Goal: Information Seeking & Learning: Understand process/instructions

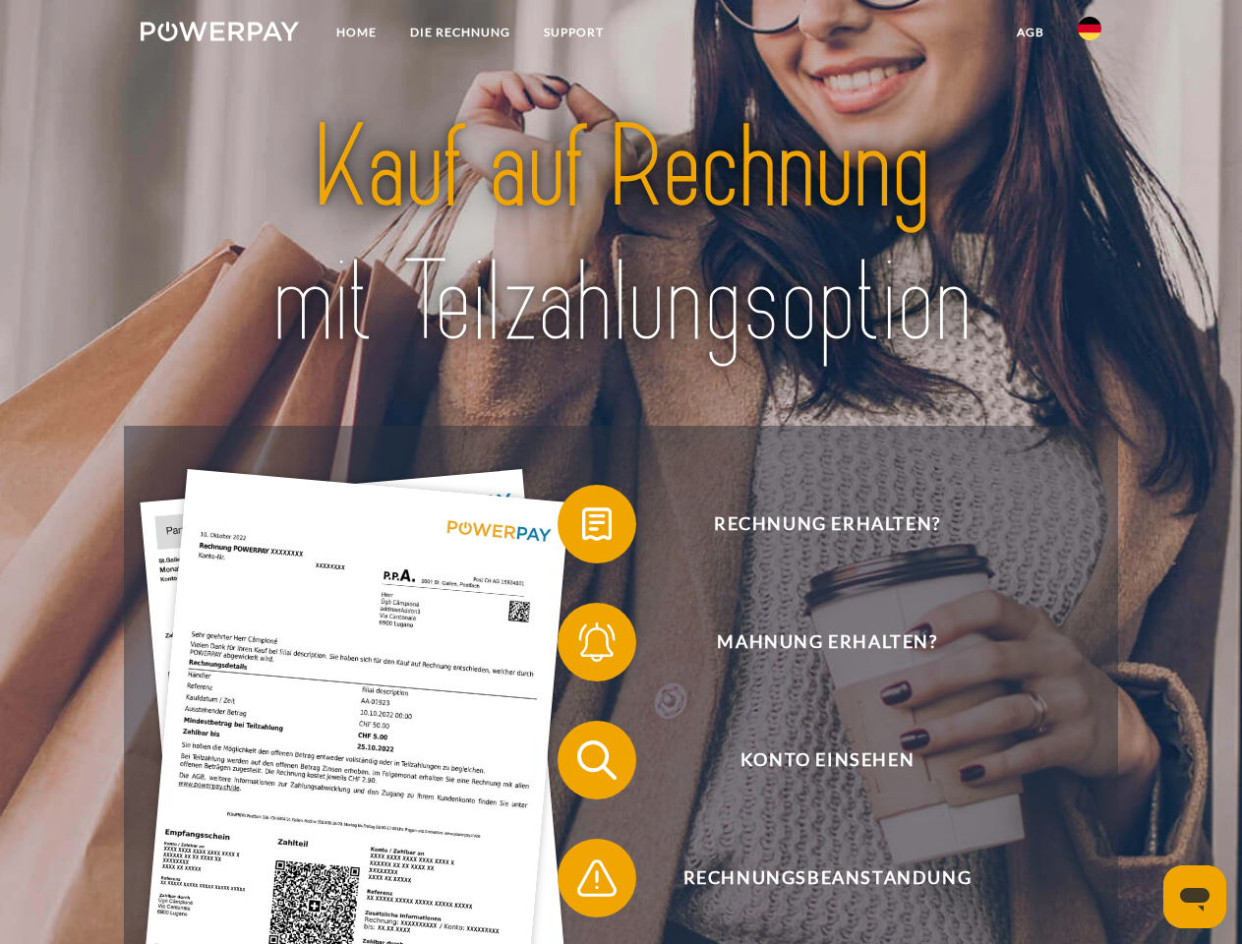
click at [219, 34] on img at bounding box center [220, 32] width 158 height 20
click at [1090, 34] on img at bounding box center [1090, 29] width 24 height 24
click at [1030, 32] on link "agb" at bounding box center [1030, 32] width 61 height 35
click at [582, 528] on span at bounding box center [567, 524] width 98 height 98
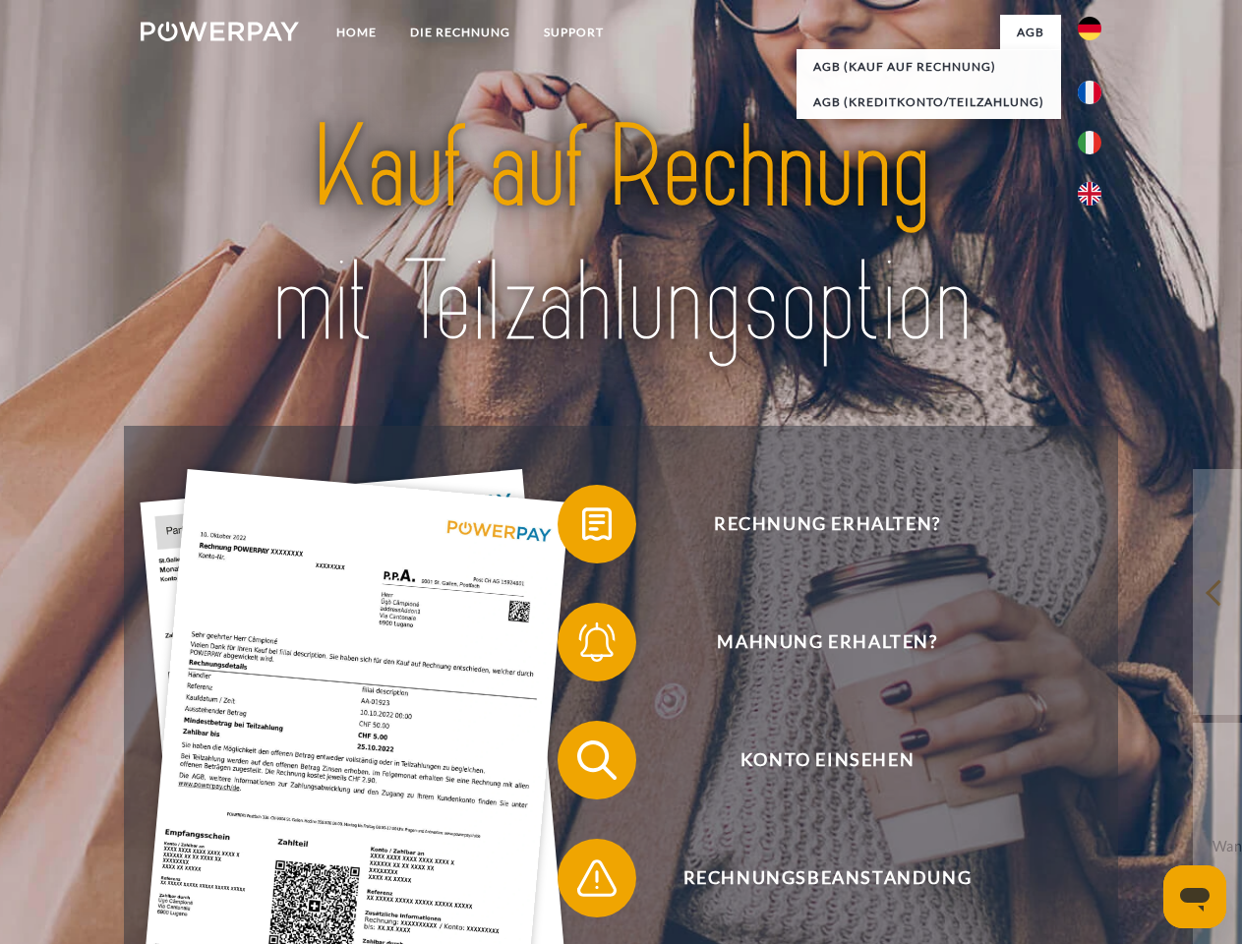
click at [582, 646] on span at bounding box center [567, 642] width 98 height 98
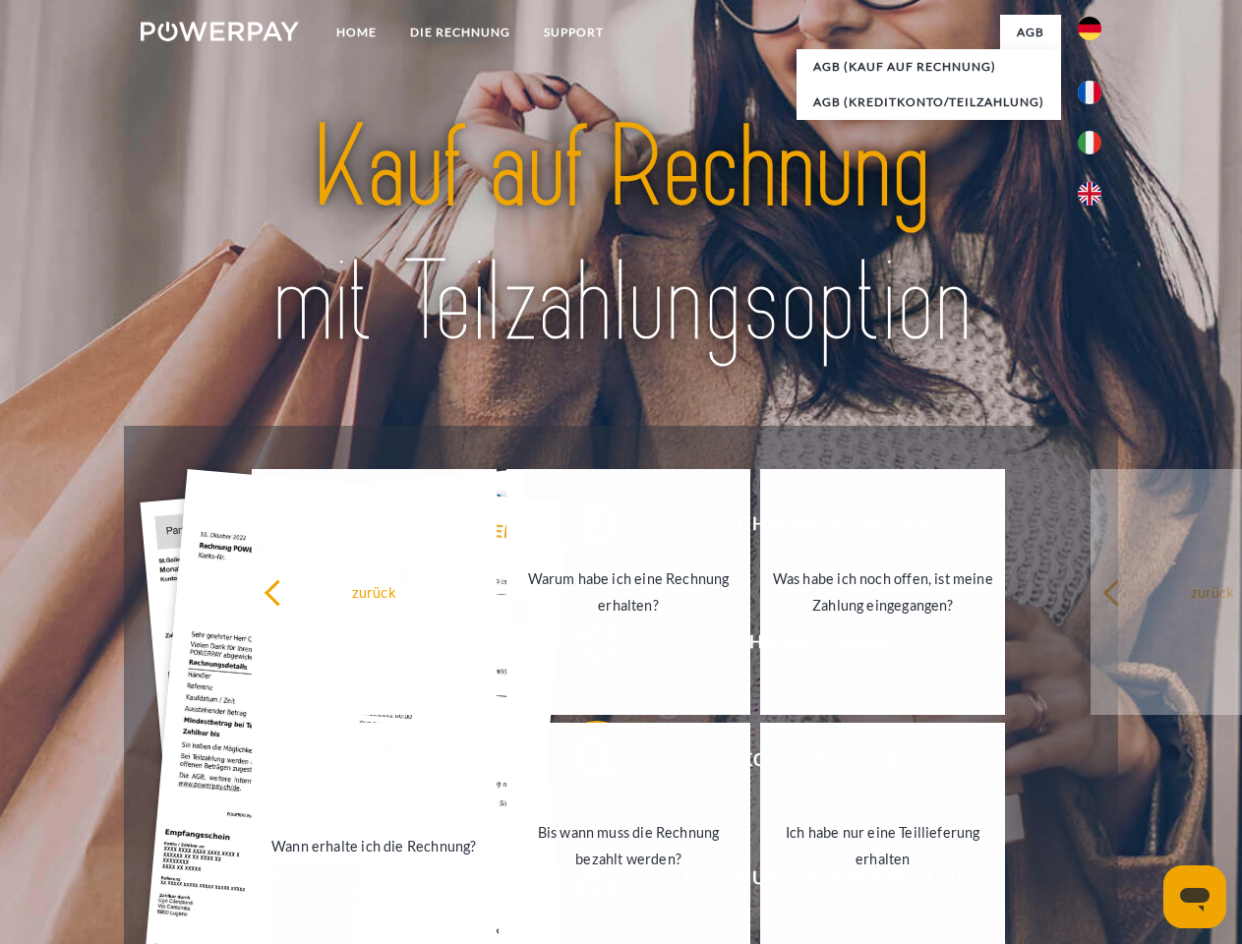
click at [582, 764] on link "Bis wann muss die Rechnung bezahlt werden?" at bounding box center [629, 846] width 245 height 246
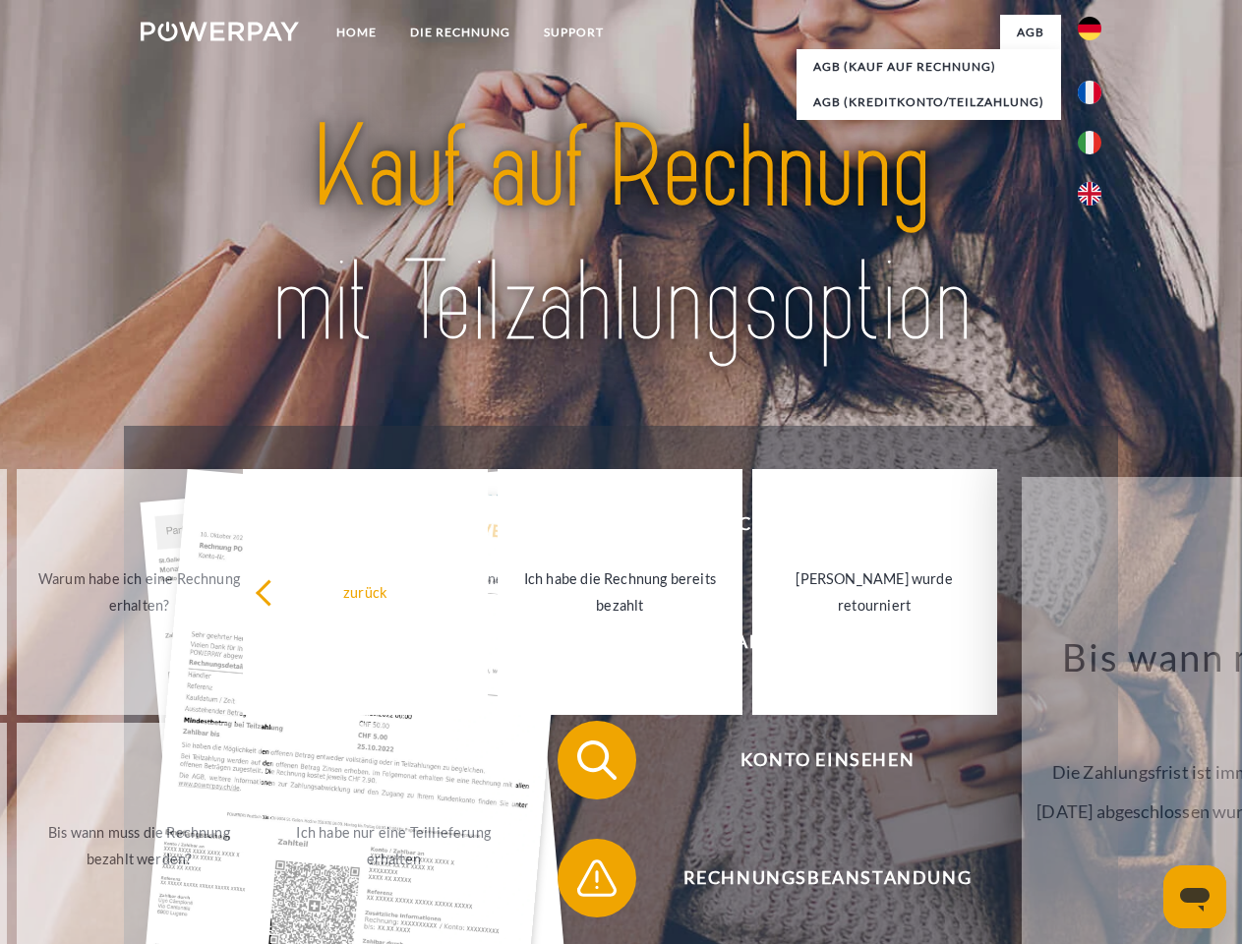
click at [582, 882] on span at bounding box center [567, 878] width 98 height 98
click at [1195, 897] on icon "Messaging-Fenster öffnen" at bounding box center [1195, 900] width 30 height 24
